Goal: Task Accomplishment & Management: Manage account settings

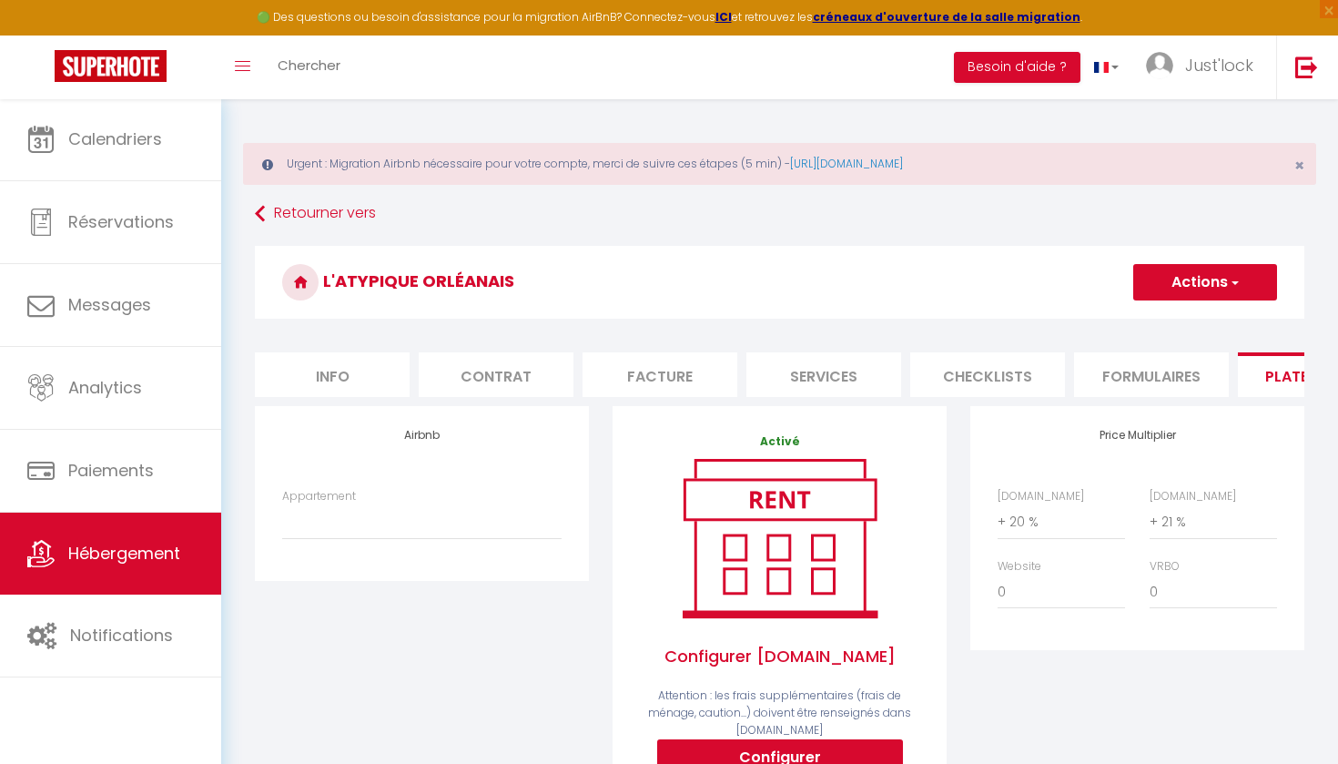
select select "+ 20 %"
select select "+ 21 %"
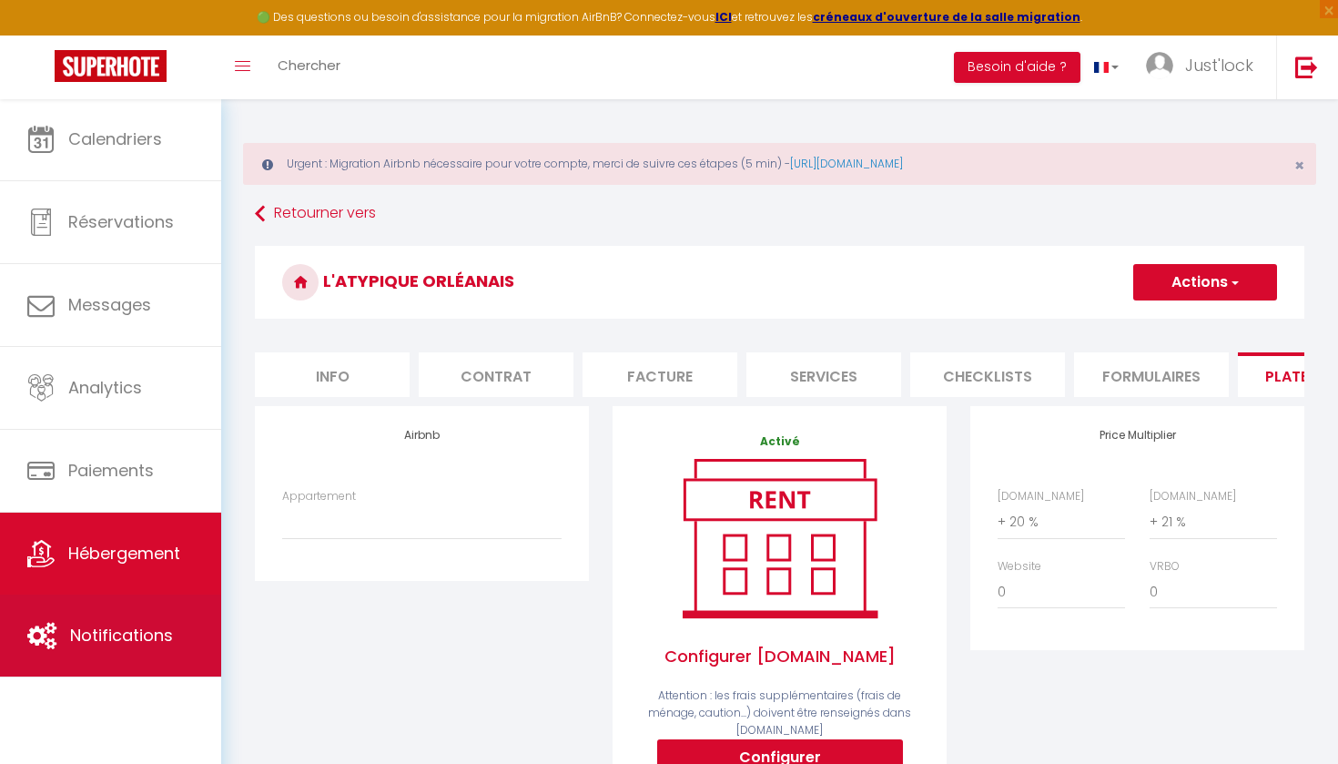
click at [116, 627] on span "Notifications" at bounding box center [121, 635] width 103 height 23
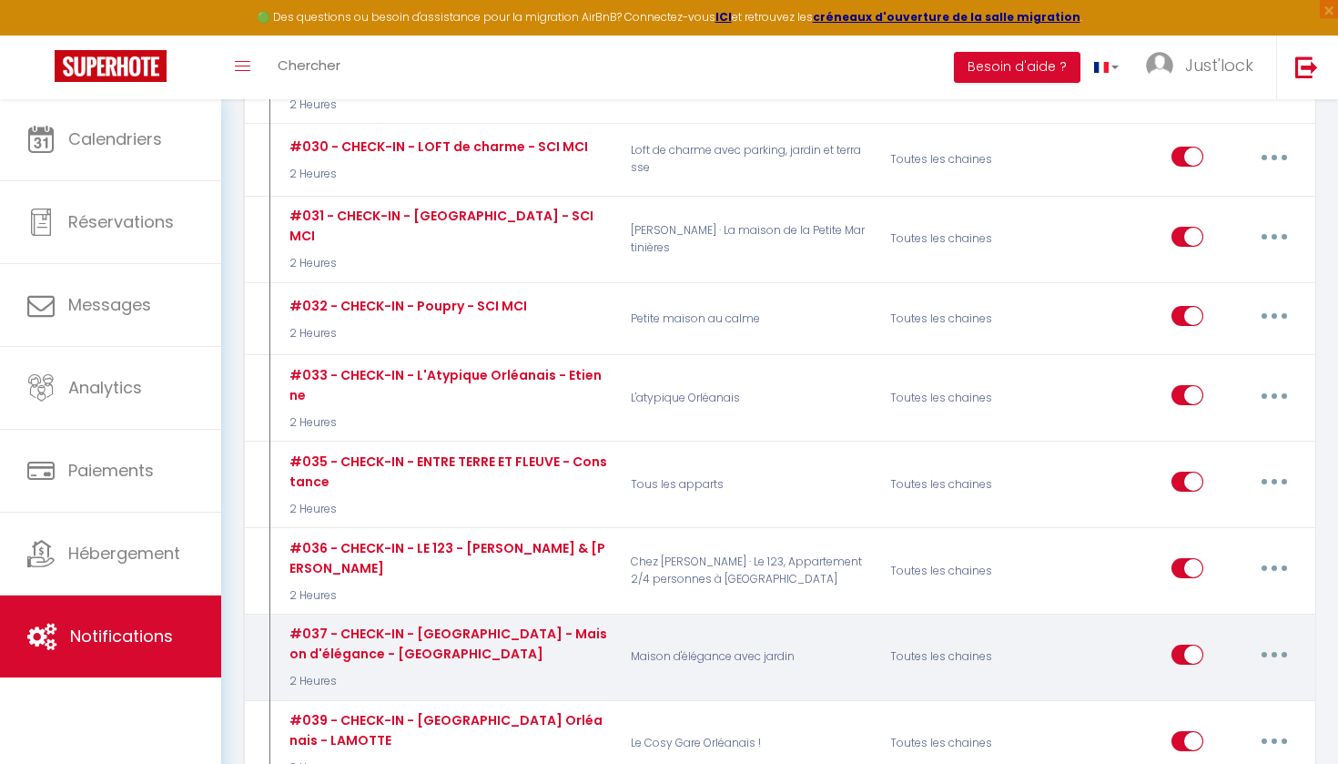
scroll to position [4257, 0]
click at [1265, 639] on button "button" at bounding box center [1274, 653] width 51 height 29
drag, startPoint x: 1178, startPoint y: 455, endPoint x: 1169, endPoint y: 457, distance: 9.3
click at [1178, 679] on link "Editer" at bounding box center [1227, 694] width 135 height 31
type input "#037 - CHECK-IN - [GEOGRAPHIC_DATA] - Maison d'élégance - [GEOGRAPHIC_DATA]"
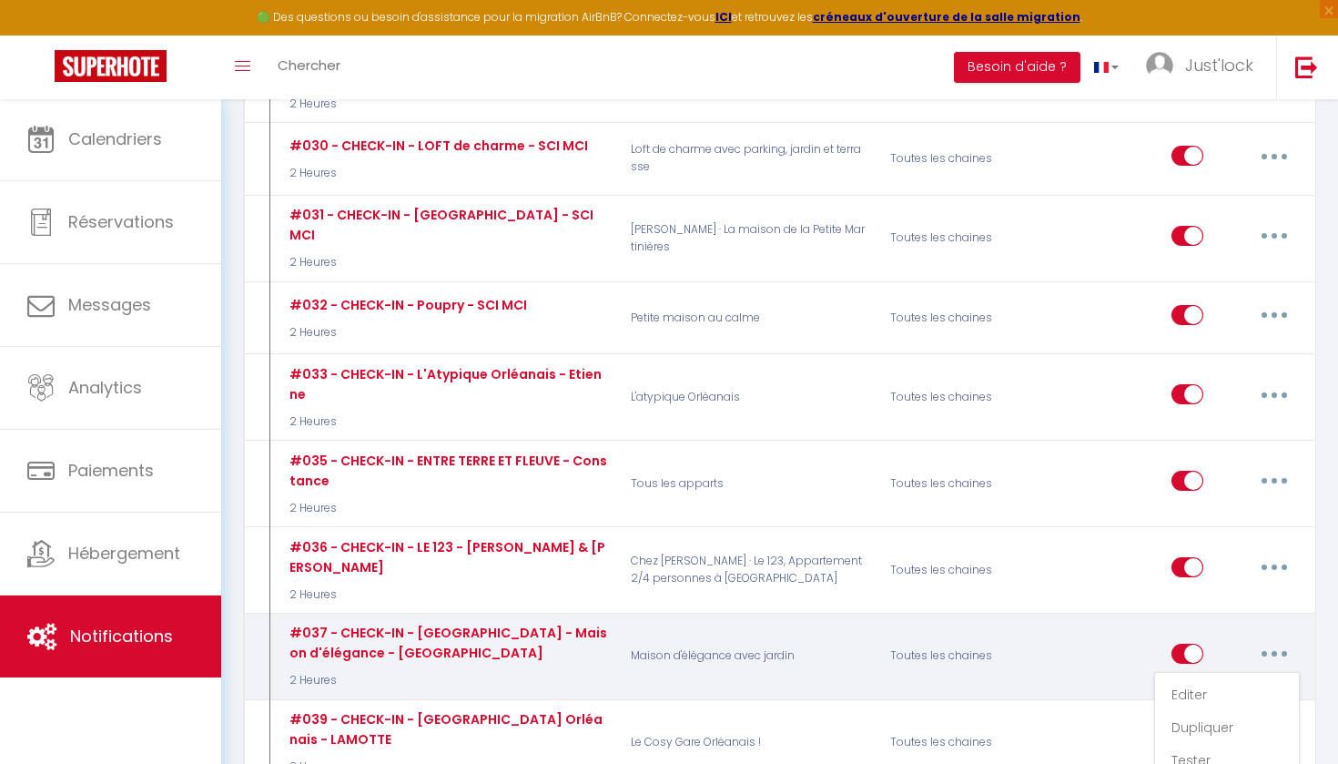
select select "2 Heures"
select select "if_deposit_is_paid"
checkbox input "true"
checkbox input "false"
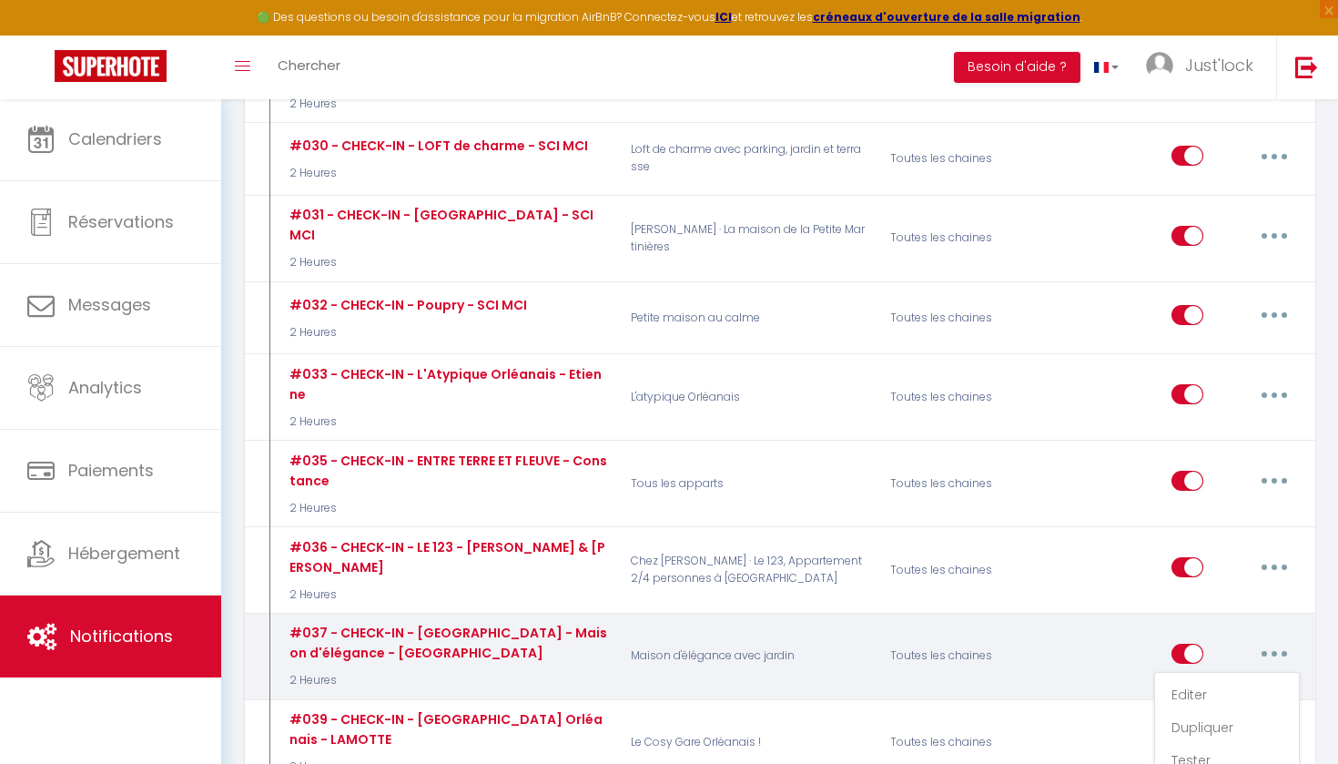
radio input "true"
type input "Check-In - La petite maison Solognote"
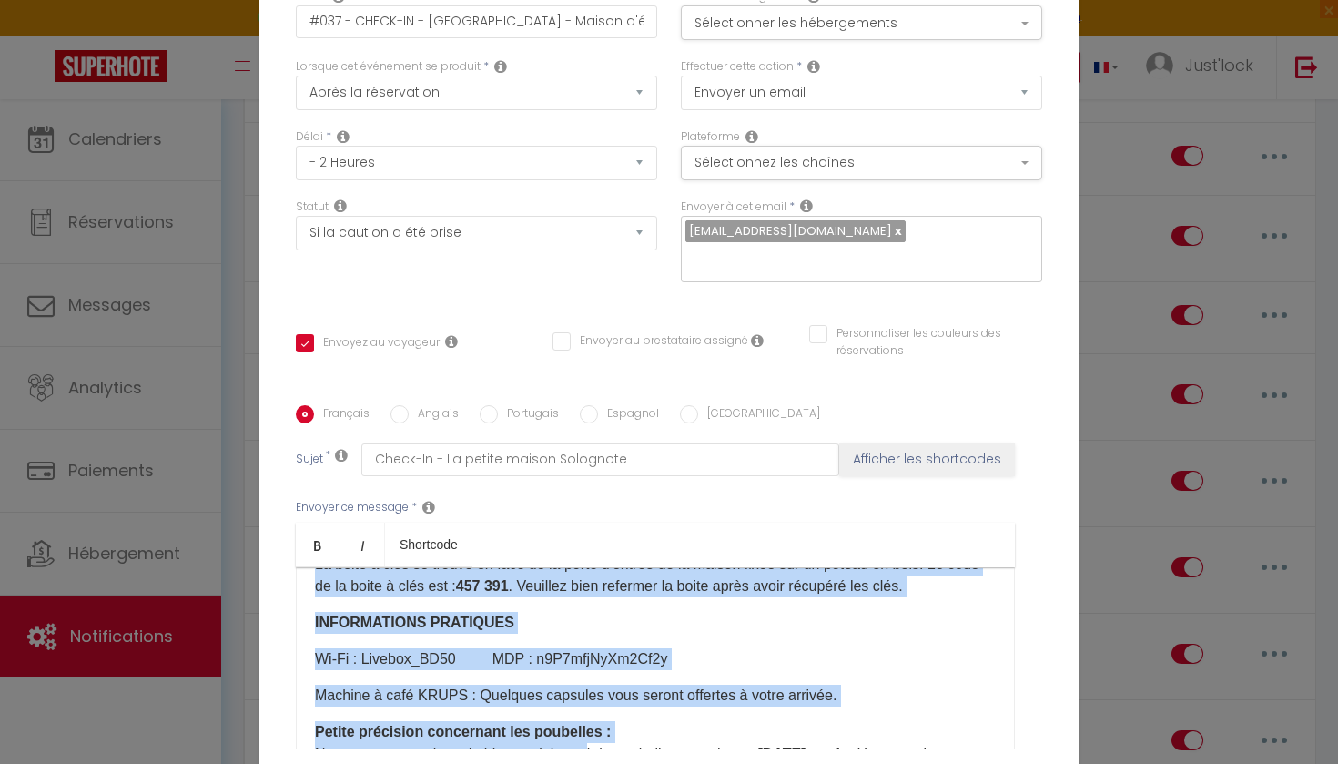
scroll to position [261, 0]
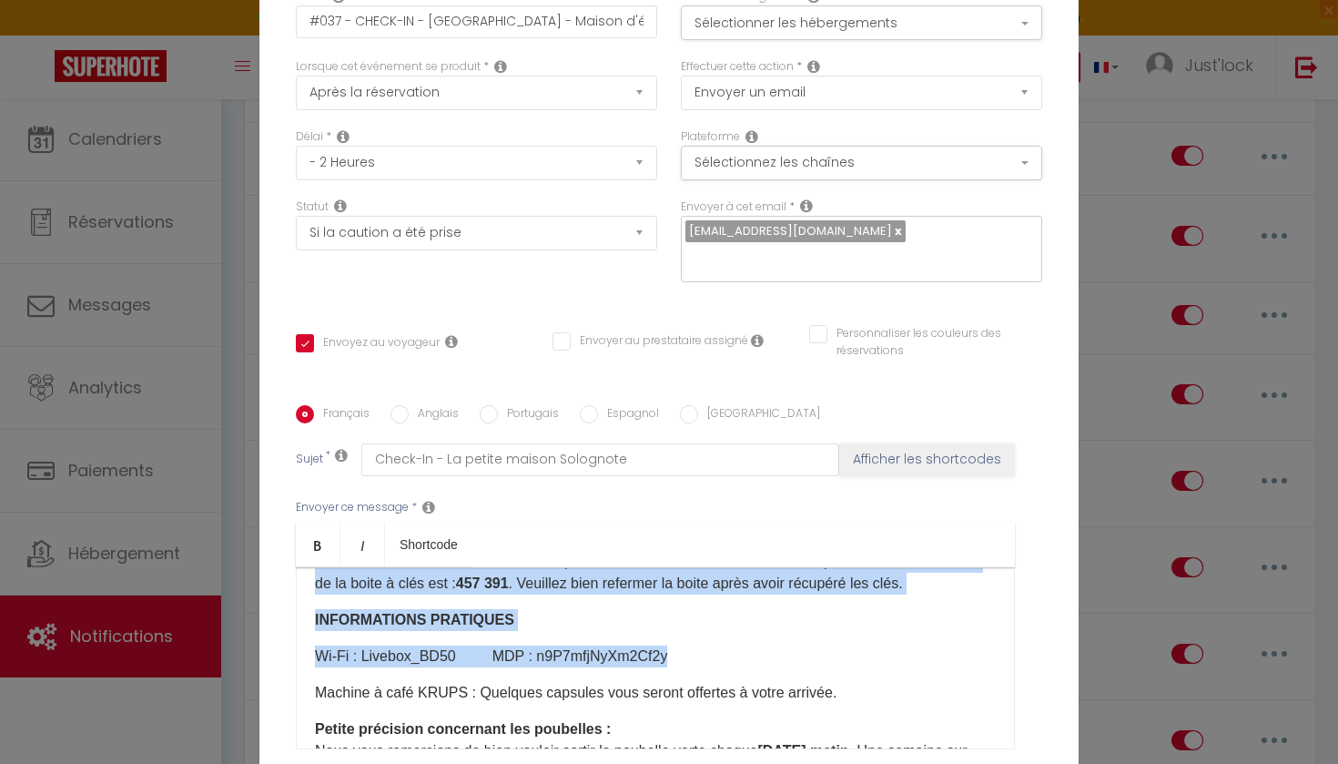
drag, startPoint x: 320, startPoint y: 691, endPoint x: 831, endPoint y: 667, distance: 512.2
click at [831, 667] on div "​ Bonjour [GUEST:FIRST_NAME]​​, Nous sommes ravis de vous accueillir dans notre…" at bounding box center [655, 658] width 719 height 182
copy div "ACCES AU LOGEMENT Adresse : ​​[STREET_ADDRESS]. [GEOGRAPHIC_DATA] disposez de 2…"
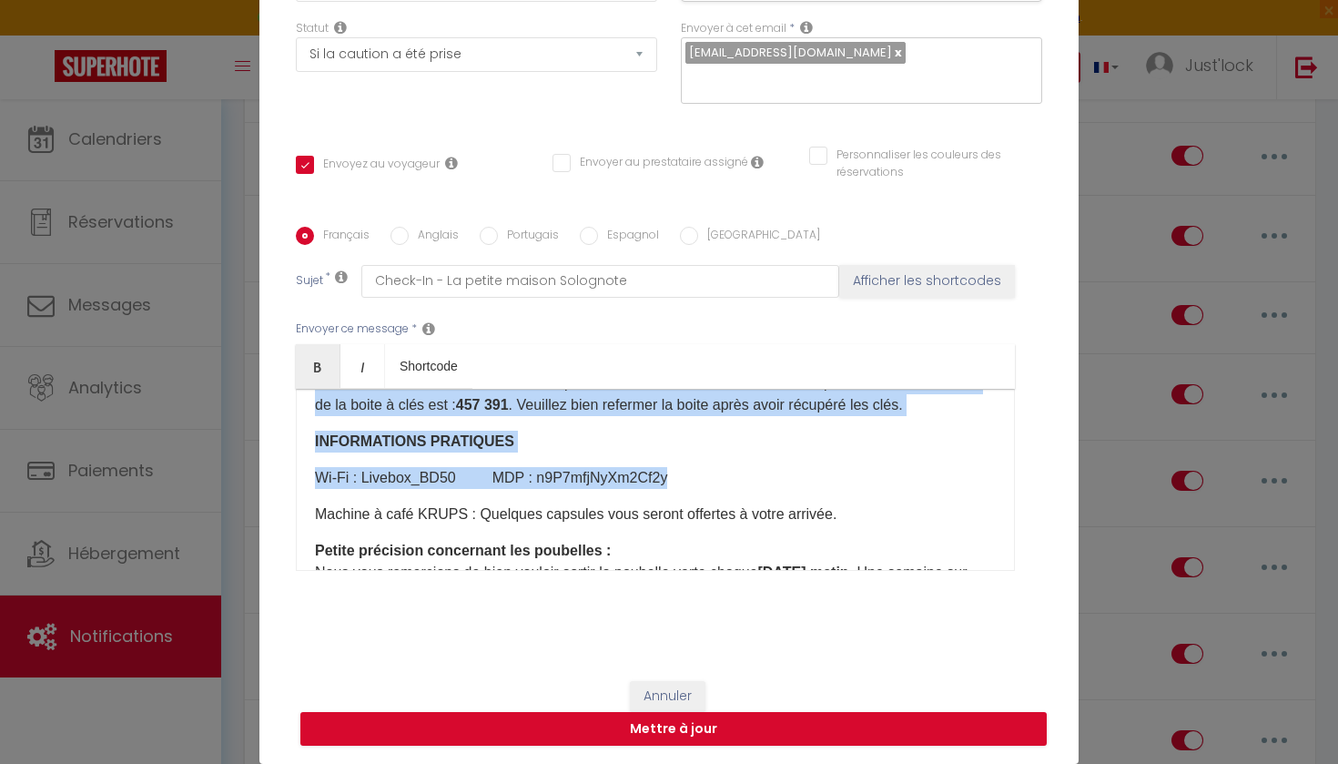
scroll to position [178, 0]
click at [664, 698] on button "Annuler" at bounding box center [668, 696] width 76 height 31
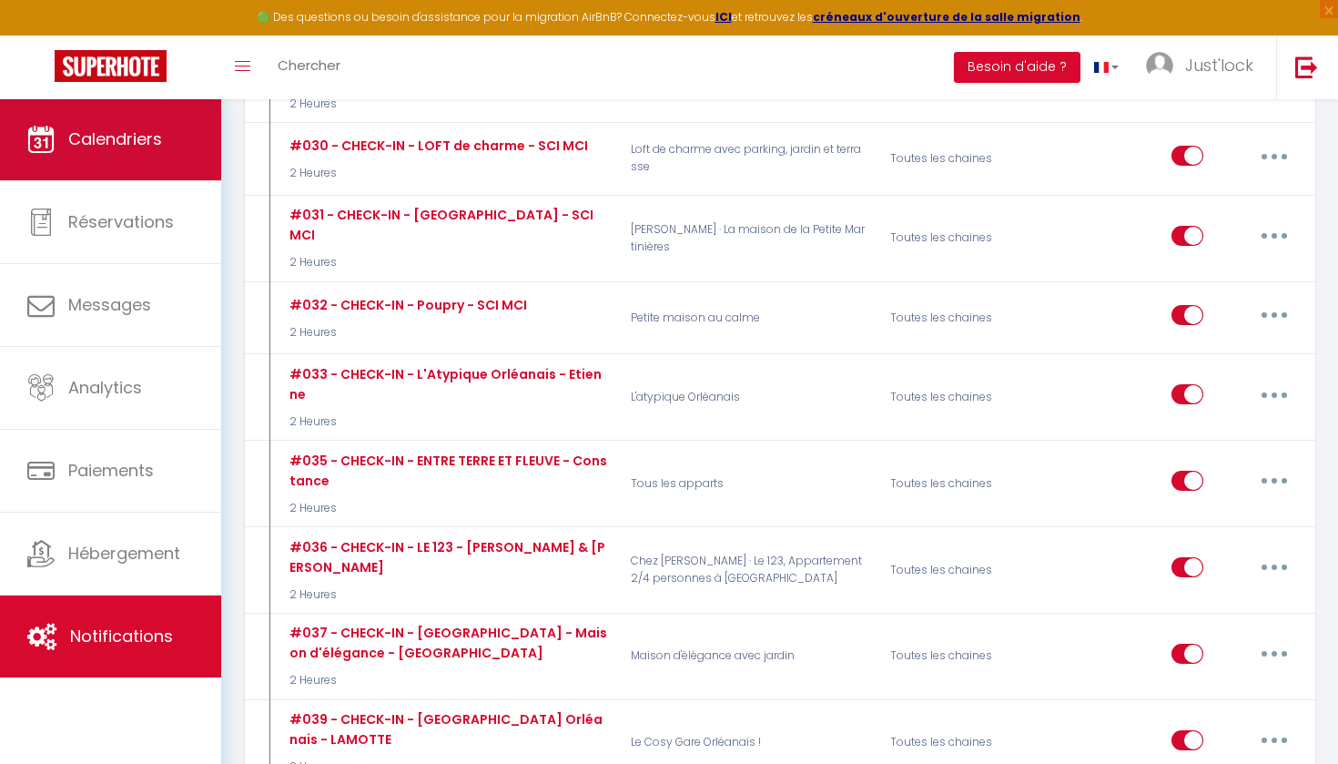
click at [80, 156] on link "Calendriers" at bounding box center [110, 139] width 221 height 82
